Goal: Task Accomplishment & Management: Manage account settings

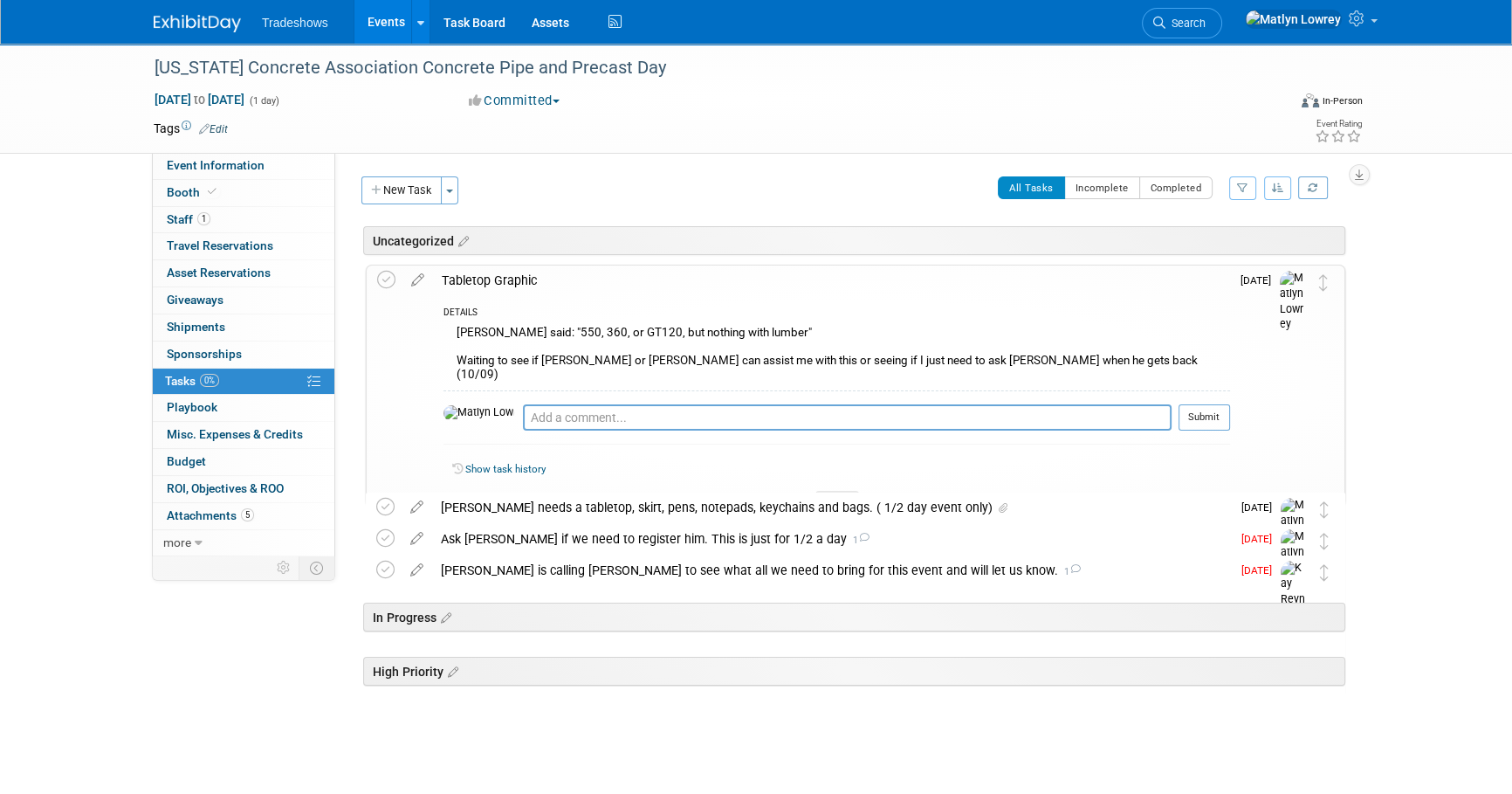
click at [380, 20] on link "Events" at bounding box center [386, 22] width 63 height 43
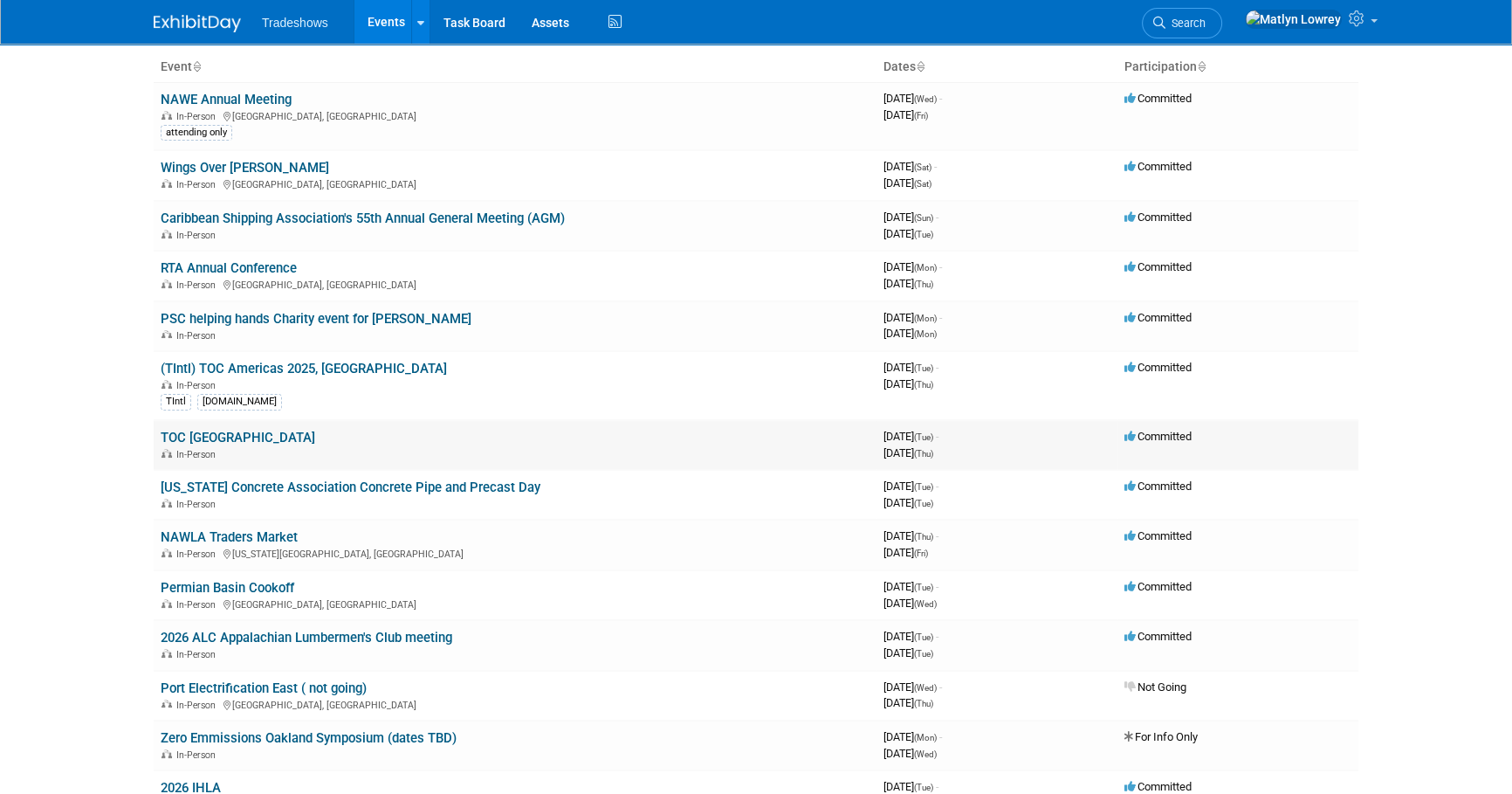
scroll to position [79, 0]
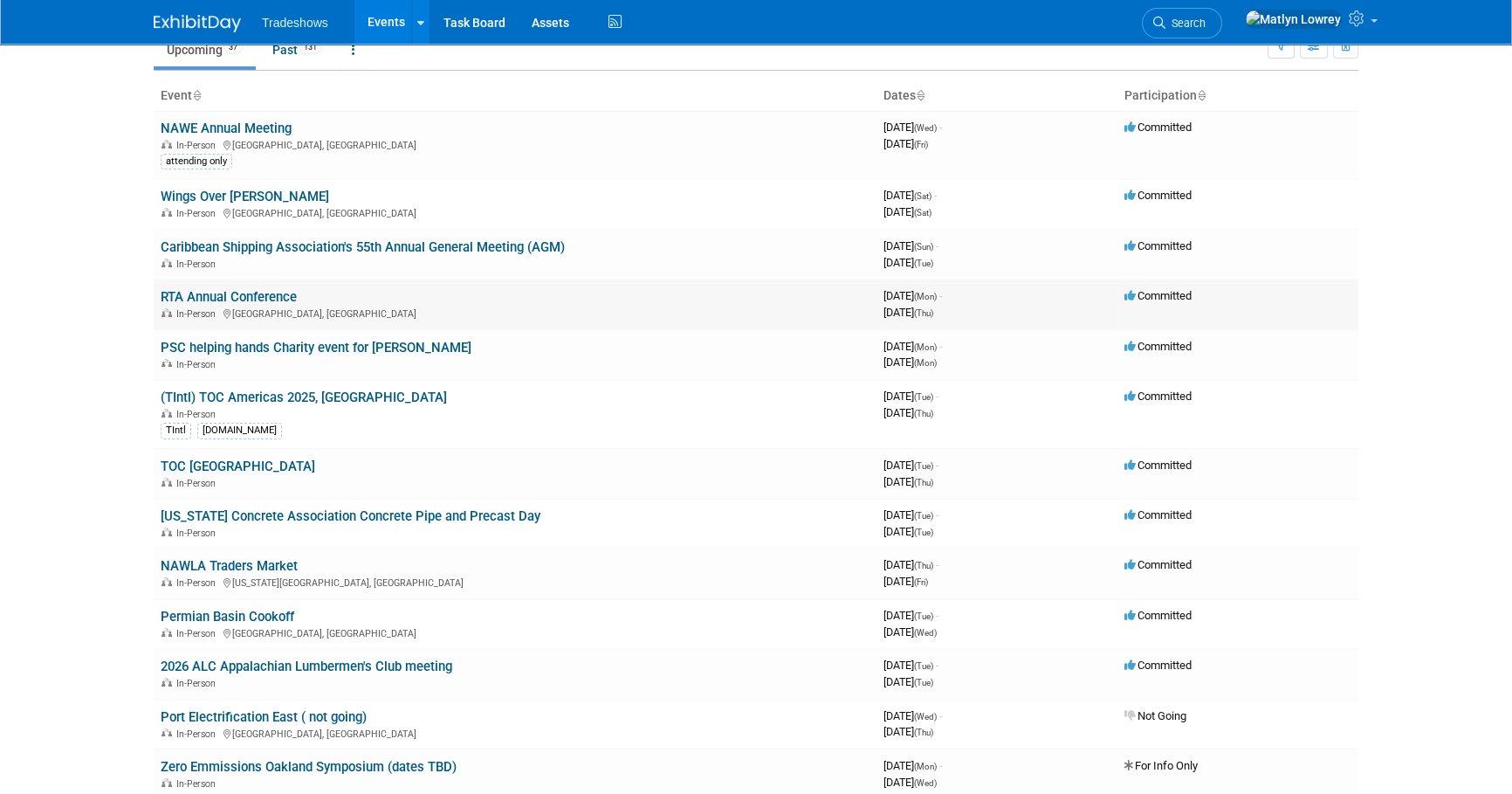
click at [204, 293] on link "RTA Annual Conference" at bounding box center [229, 296] width 137 height 15
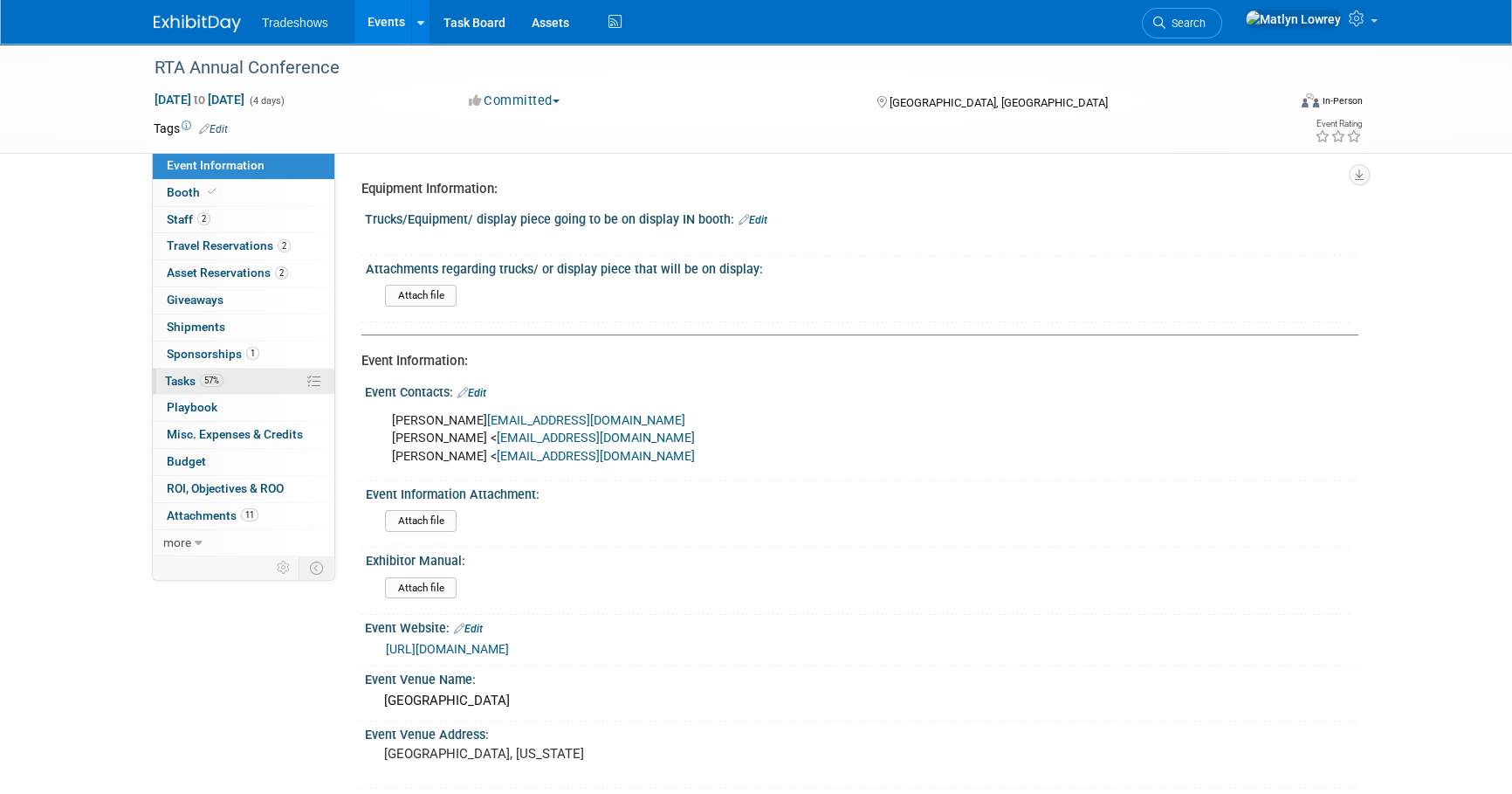
click at [209, 387] on link "57% Tasks 57%" at bounding box center [243, 381] width 182 height 26
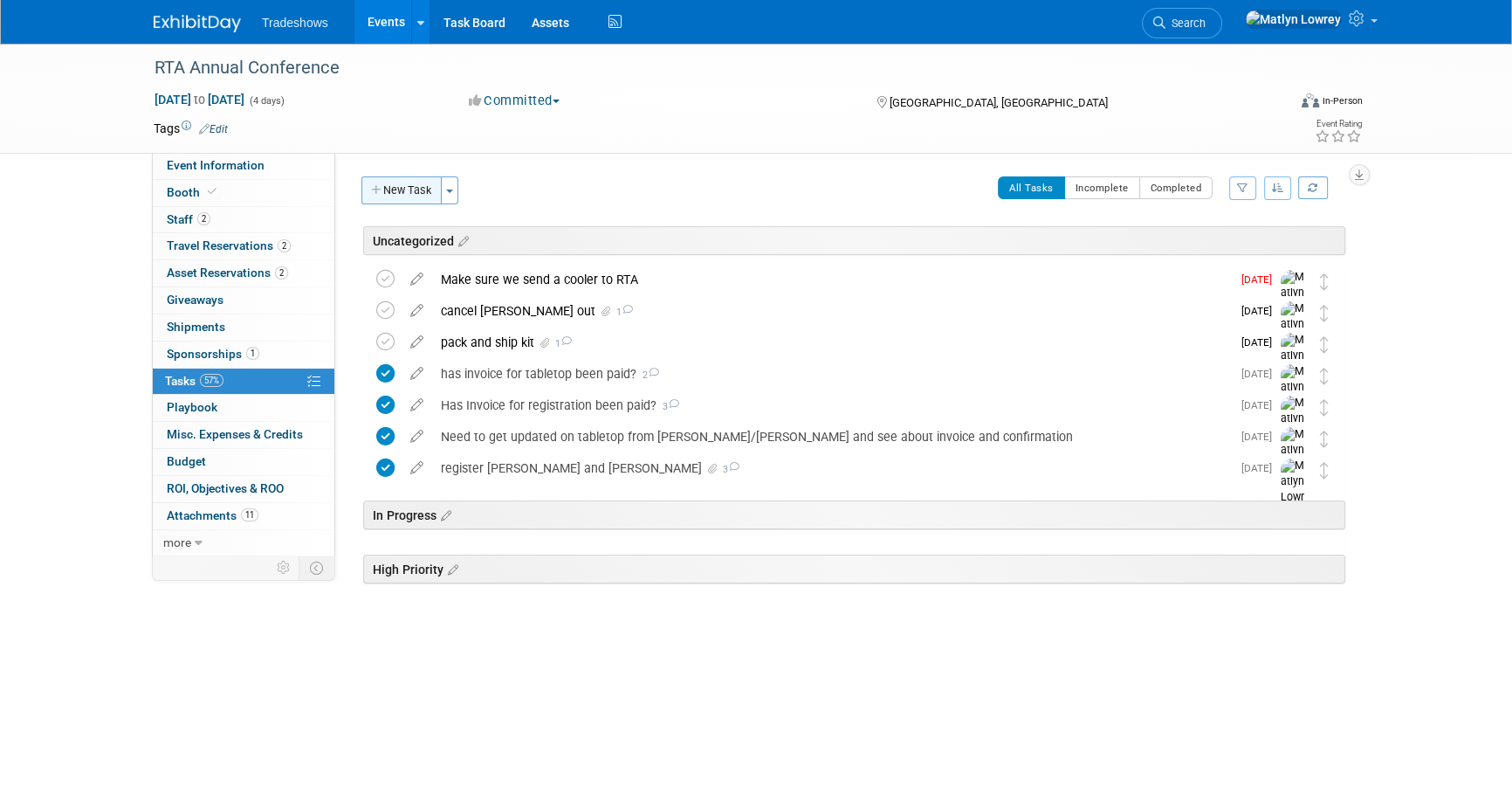
click at [398, 180] on button "New Task" at bounding box center [401, 190] width 81 height 28
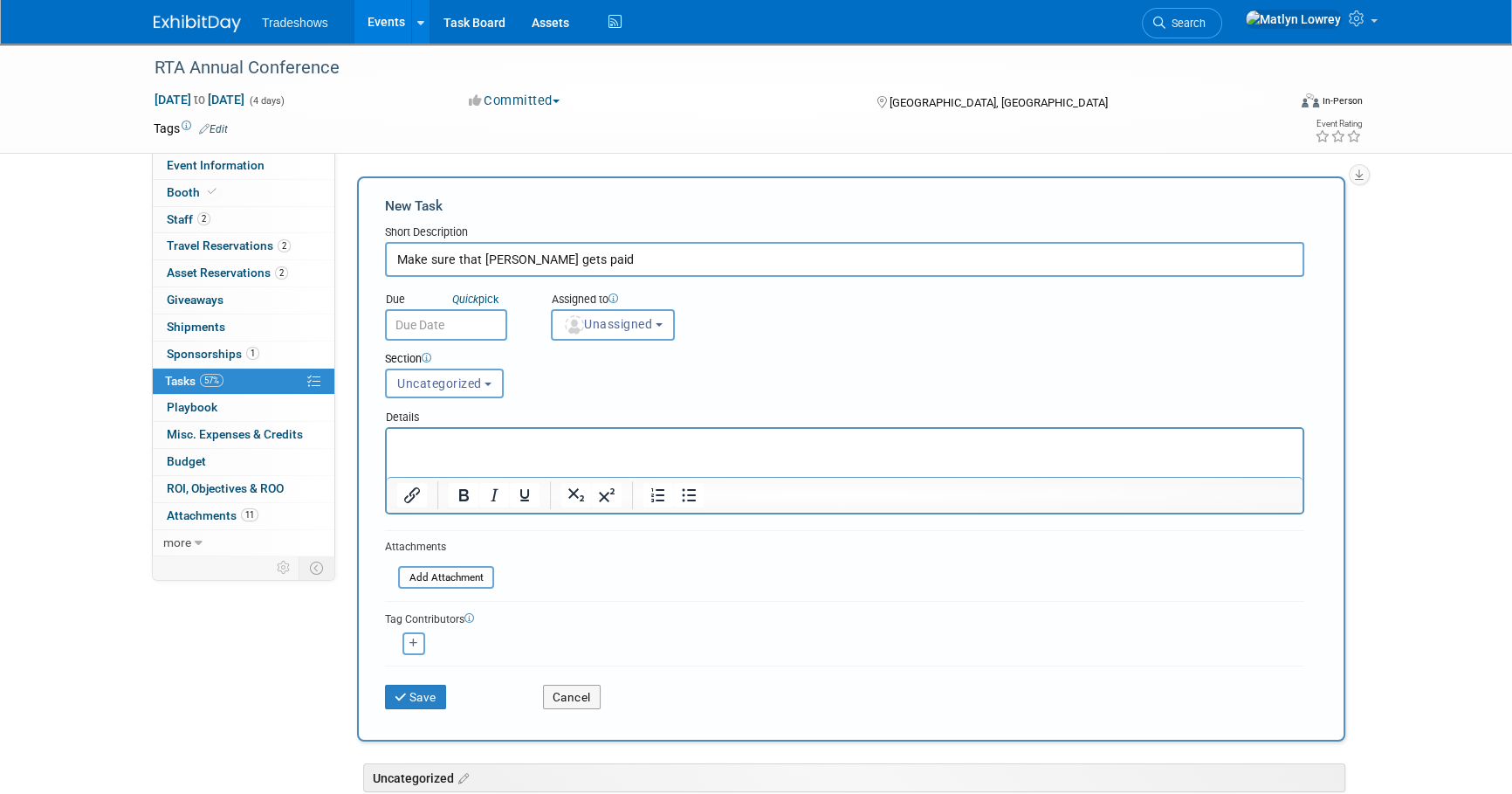
type input "Make sure that invoice gets paid"
click at [452, 331] on input "text" at bounding box center [446, 325] width 122 height 32
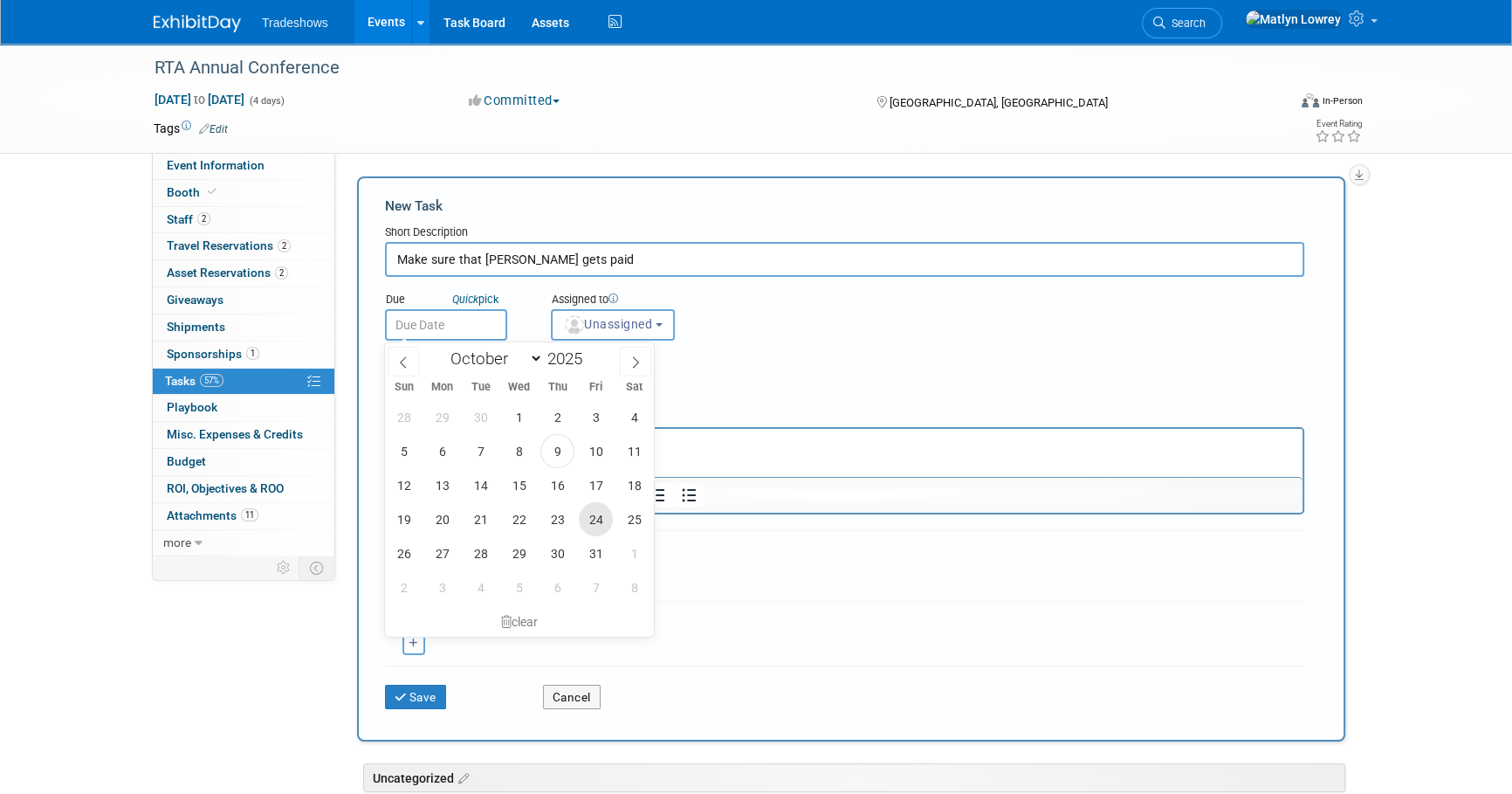
click at [598, 514] on span "24" at bounding box center [596, 520] width 34 height 34
type input "Oct 24, 2025"
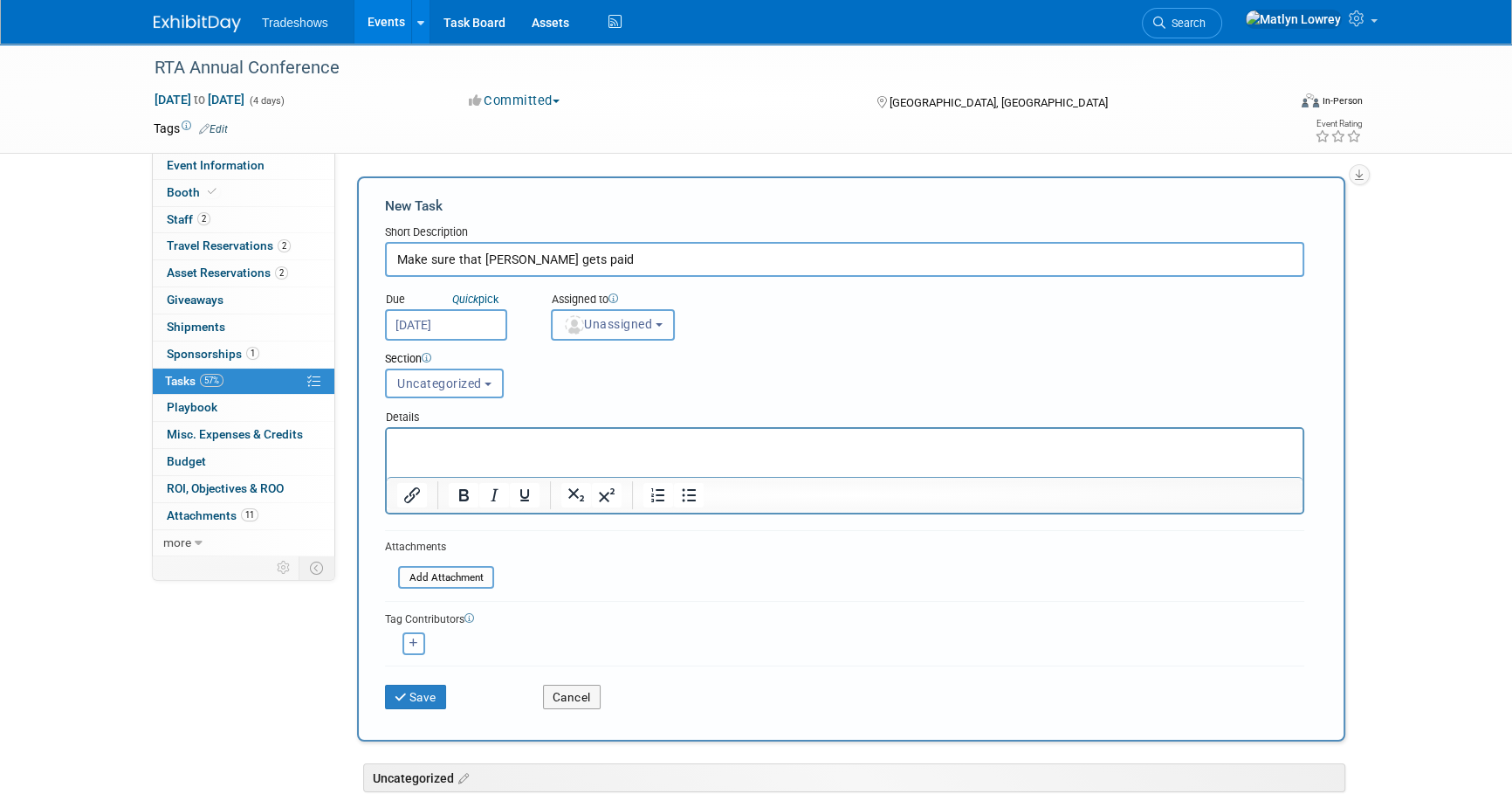
click at [599, 335] on button "Unassigned" at bounding box center [613, 325] width 124 height 32
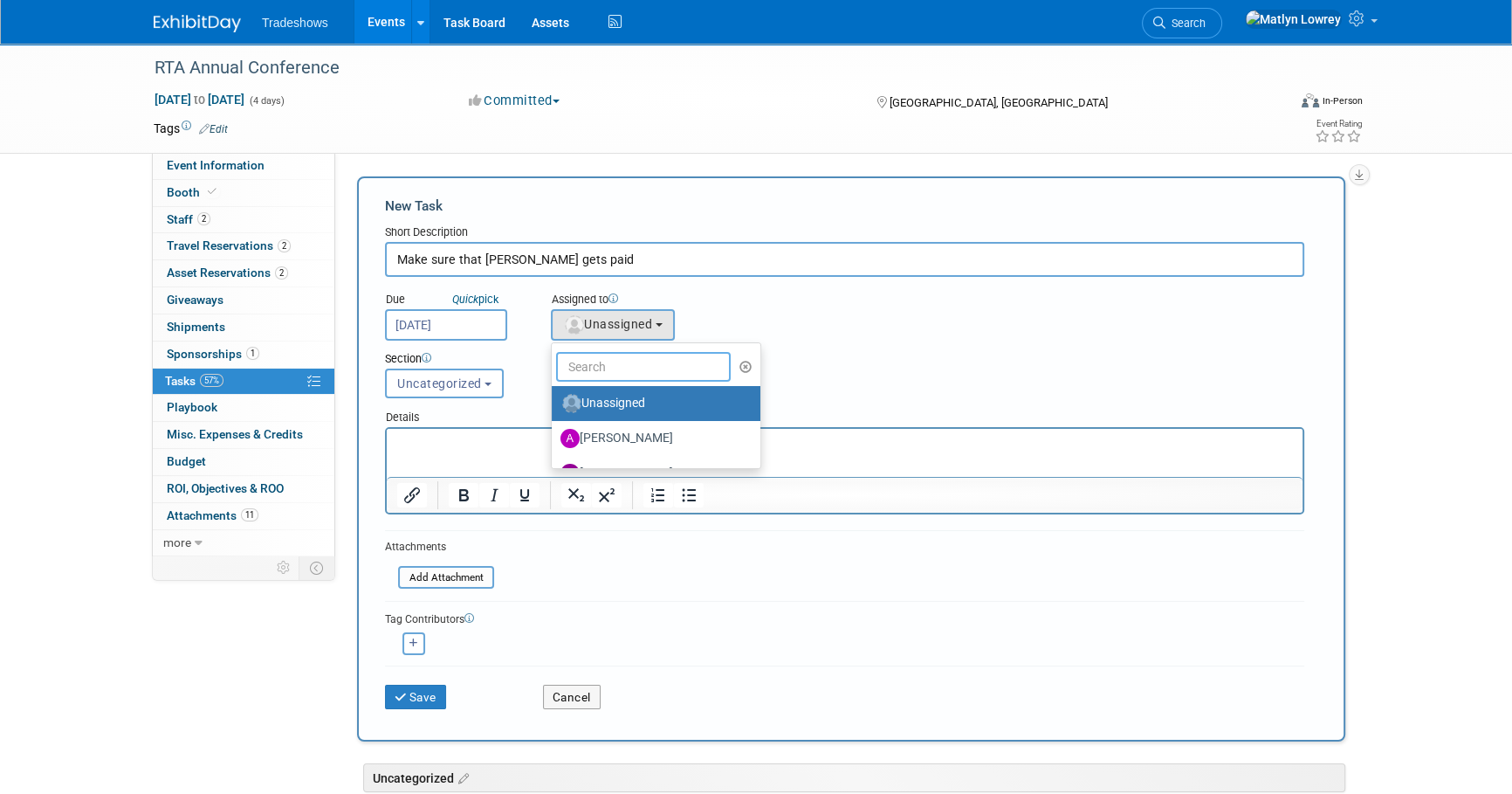
click at [606, 367] on input "text" at bounding box center [643, 367] width 175 height 30
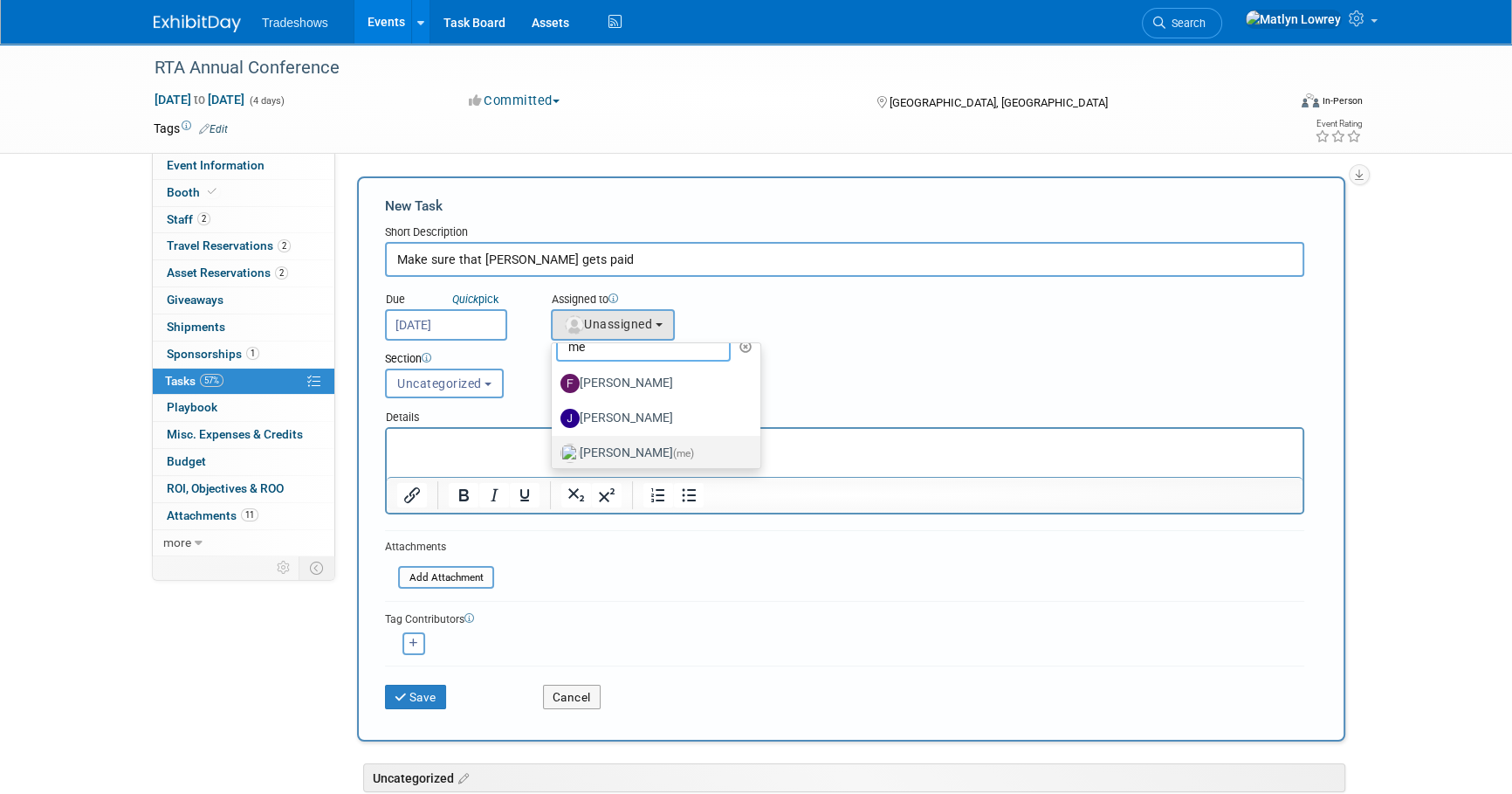
scroll to position [26, 0]
type input "me"
click at [592, 445] on label "Matlyn Lowrey (me)" at bounding box center [651, 447] width 183 height 28
click at [555, 445] on input "Matlyn Lowrey (me)" at bounding box center [548, 445] width 12 height 12
select select "53a61db3-ae1f-4f8e-85ed-74f10af30436"
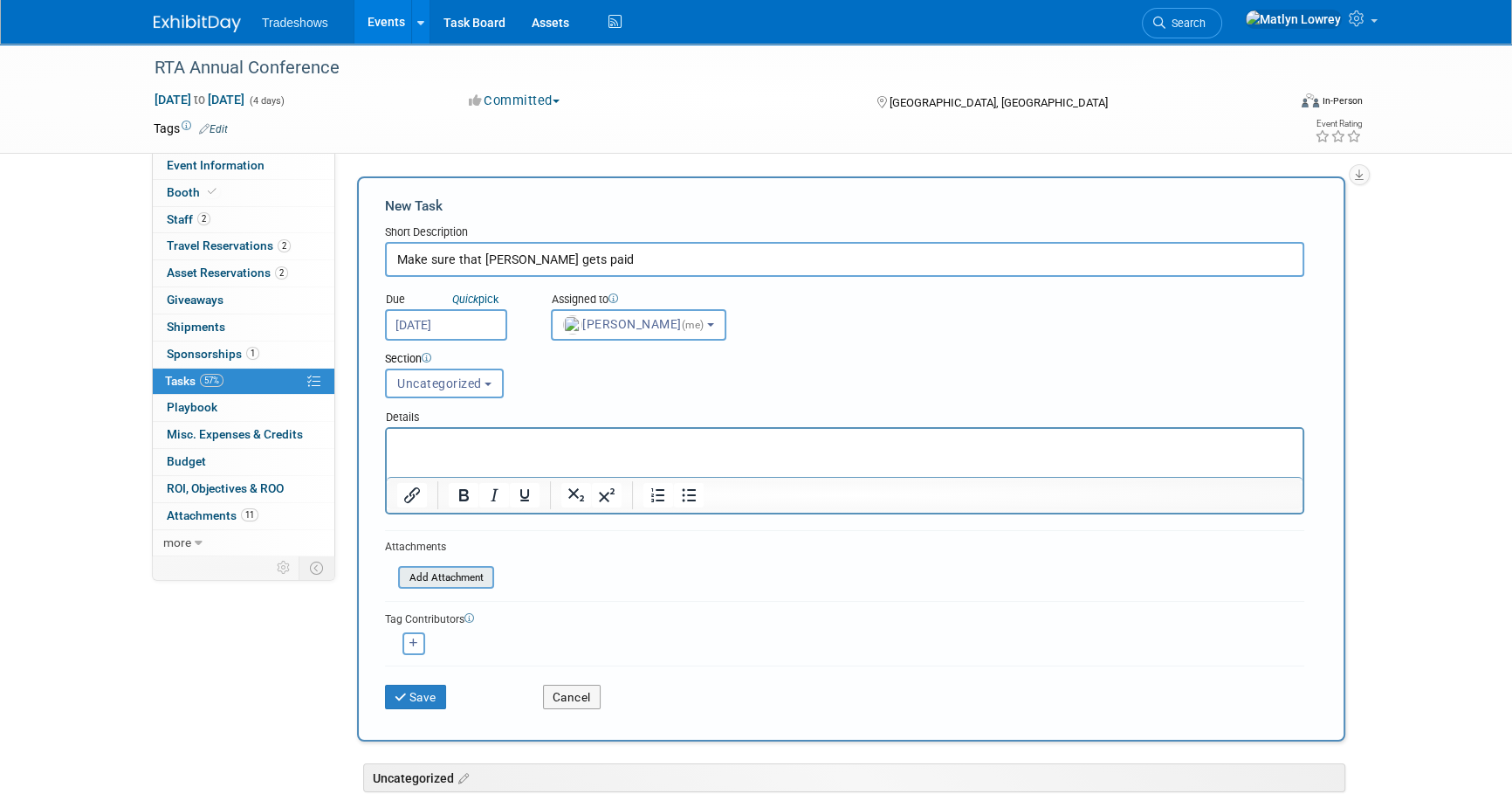
click at [460, 577] on input "file" at bounding box center [389, 578] width 208 height 20
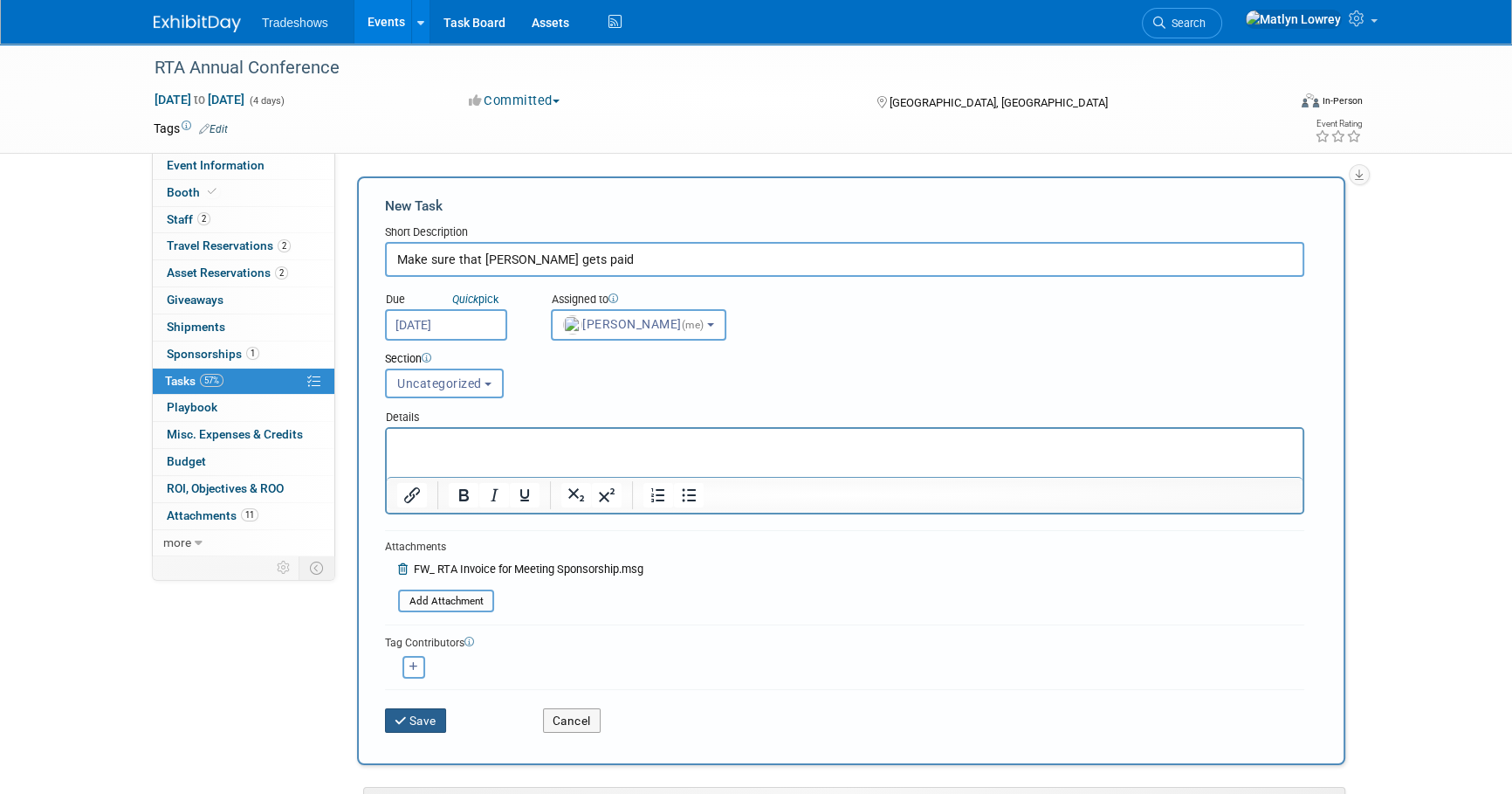
drag, startPoint x: 412, startPoint y: 710, endPoint x: 407, endPoint y: 691, distance: 19.6
click at [412, 709] on button "Save" at bounding box center [416, 721] width 62 height 24
